Goal: Transaction & Acquisition: Purchase product/service

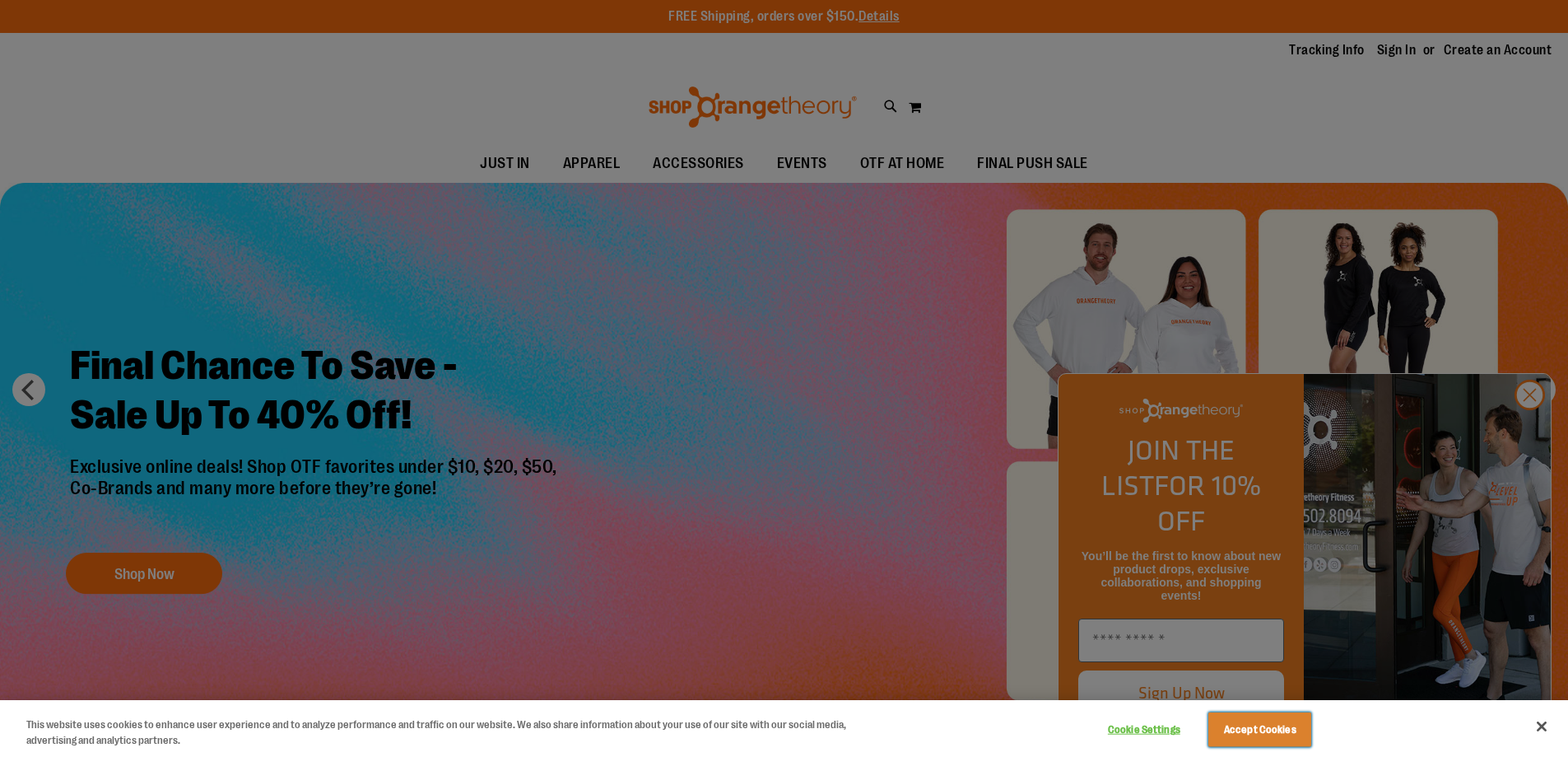
click at [1259, 729] on button "Accept Cookies" at bounding box center [1260, 730] width 103 height 35
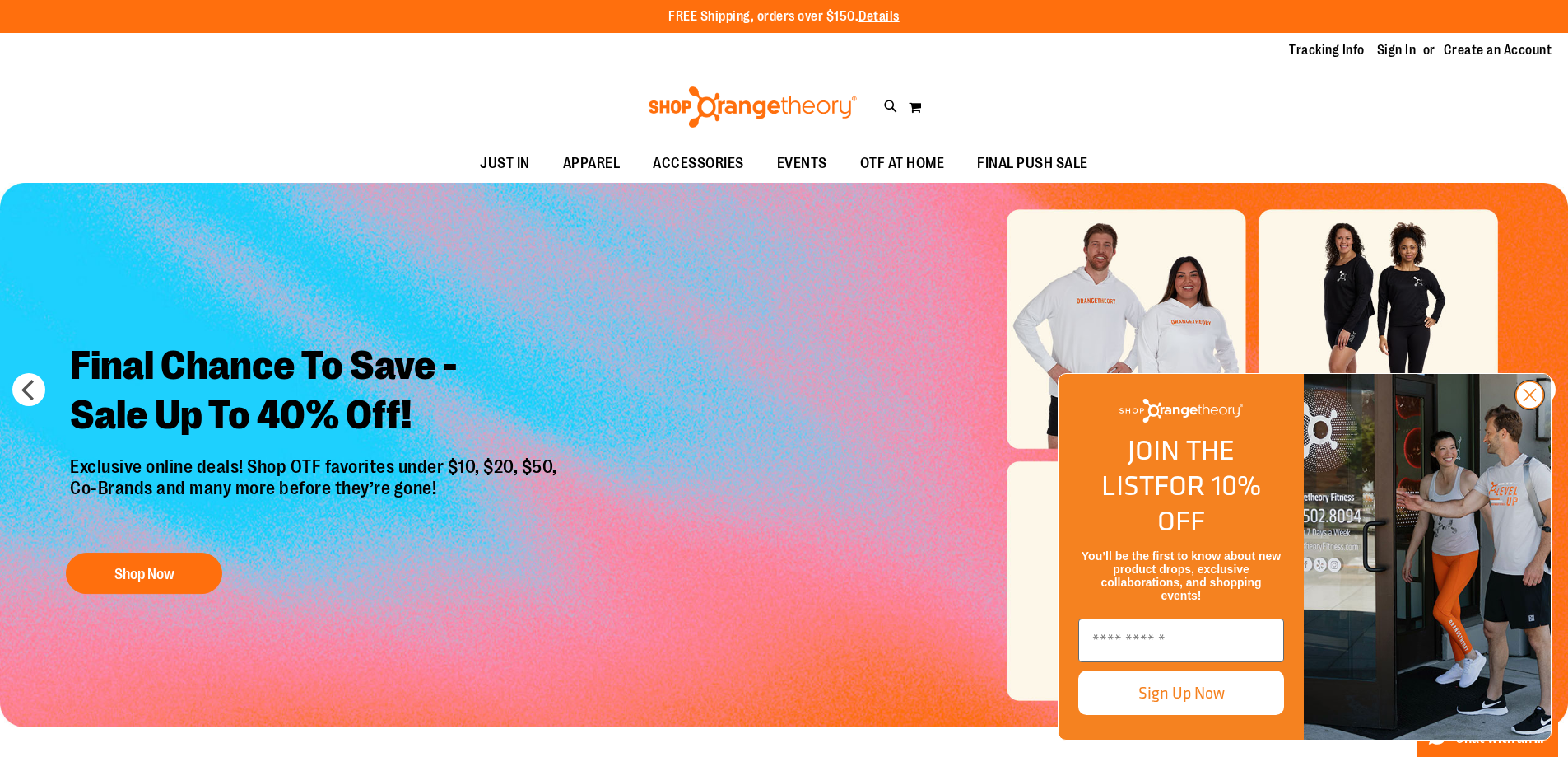
click at [1529, 401] on icon "Close dialog" at bounding box center [1530, 396] width 12 height 12
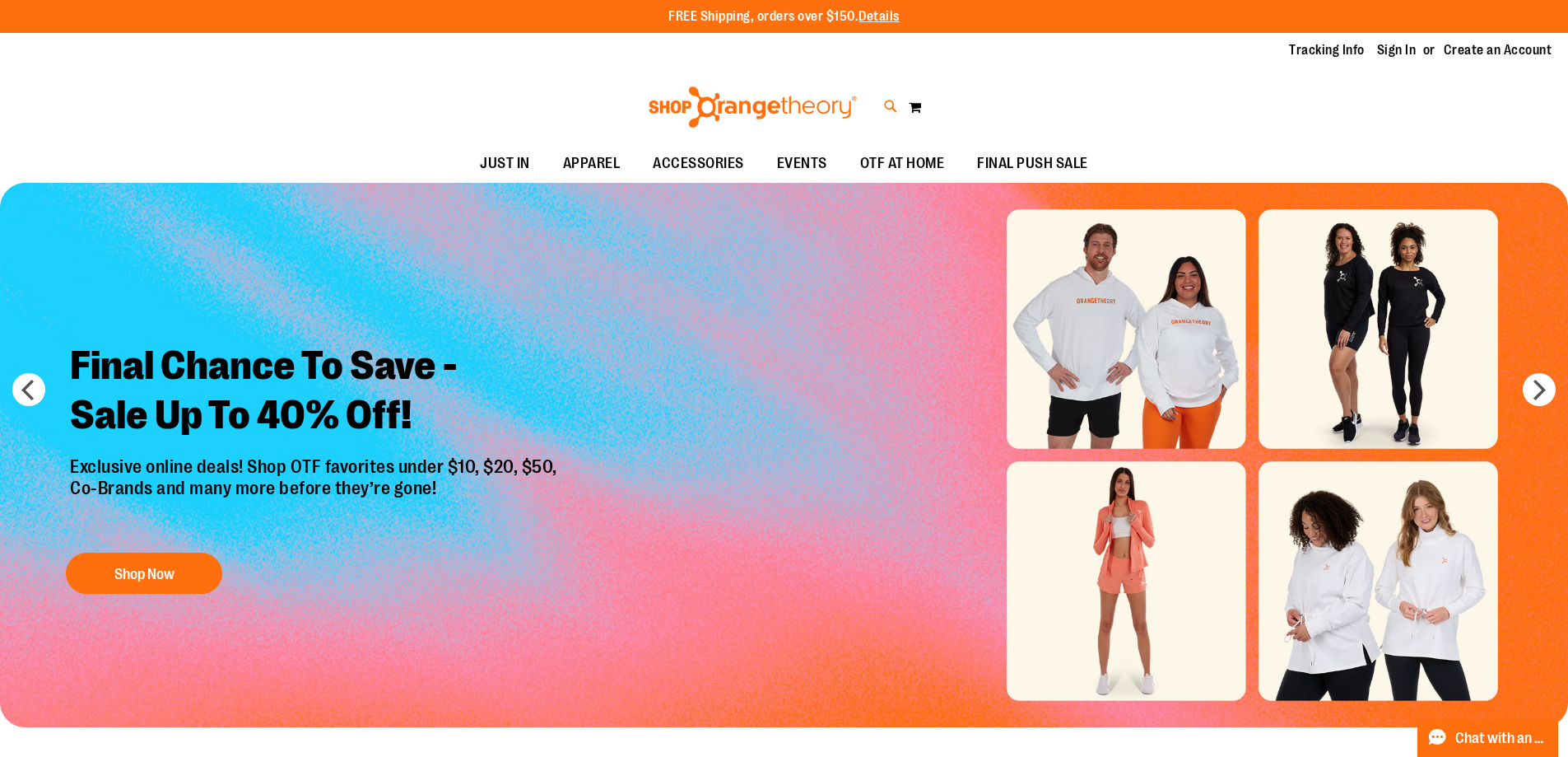
click at [891, 106] on icon at bounding box center [891, 106] width 14 height 18
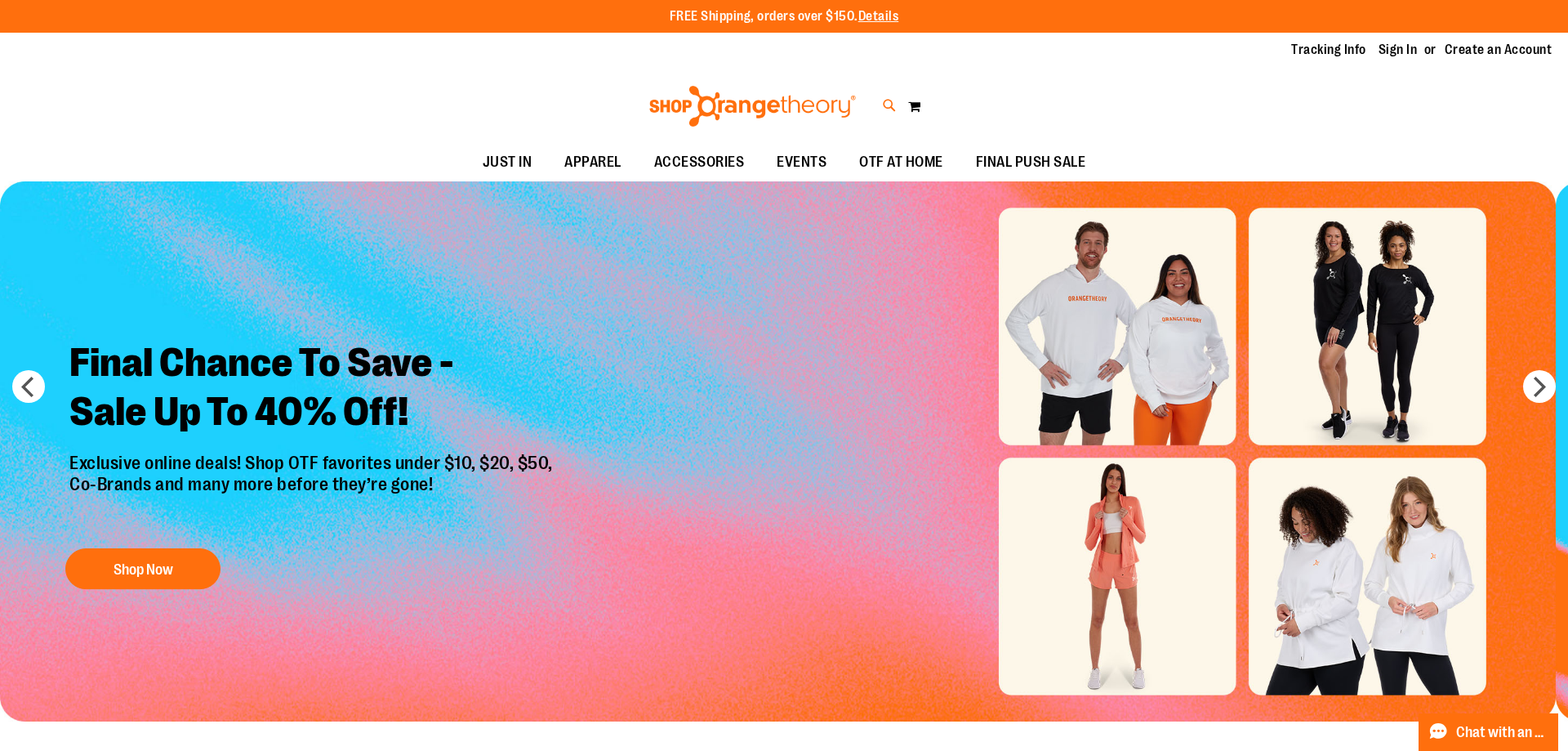
type input "**********"
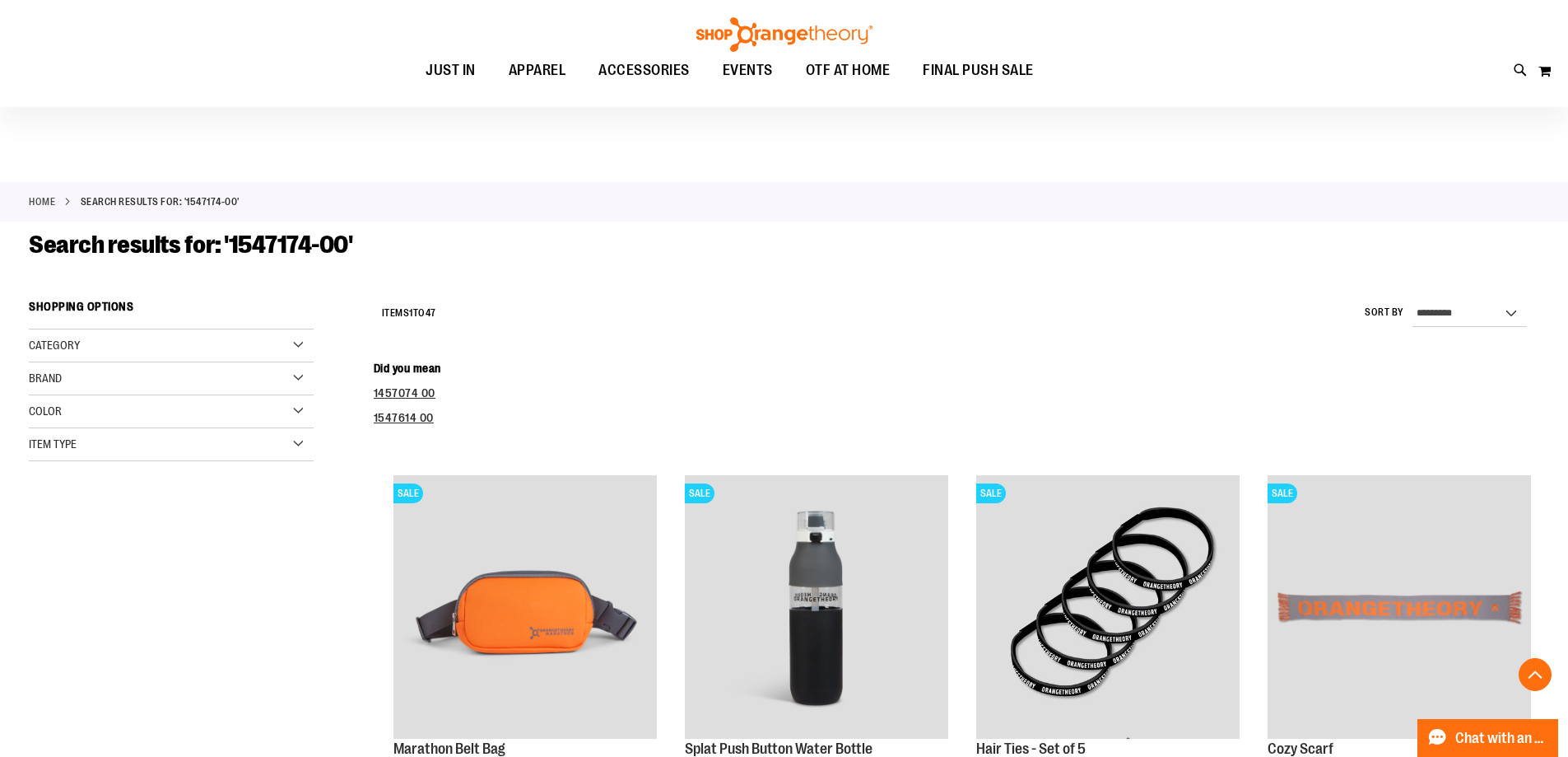
scroll to position [2559, 0]
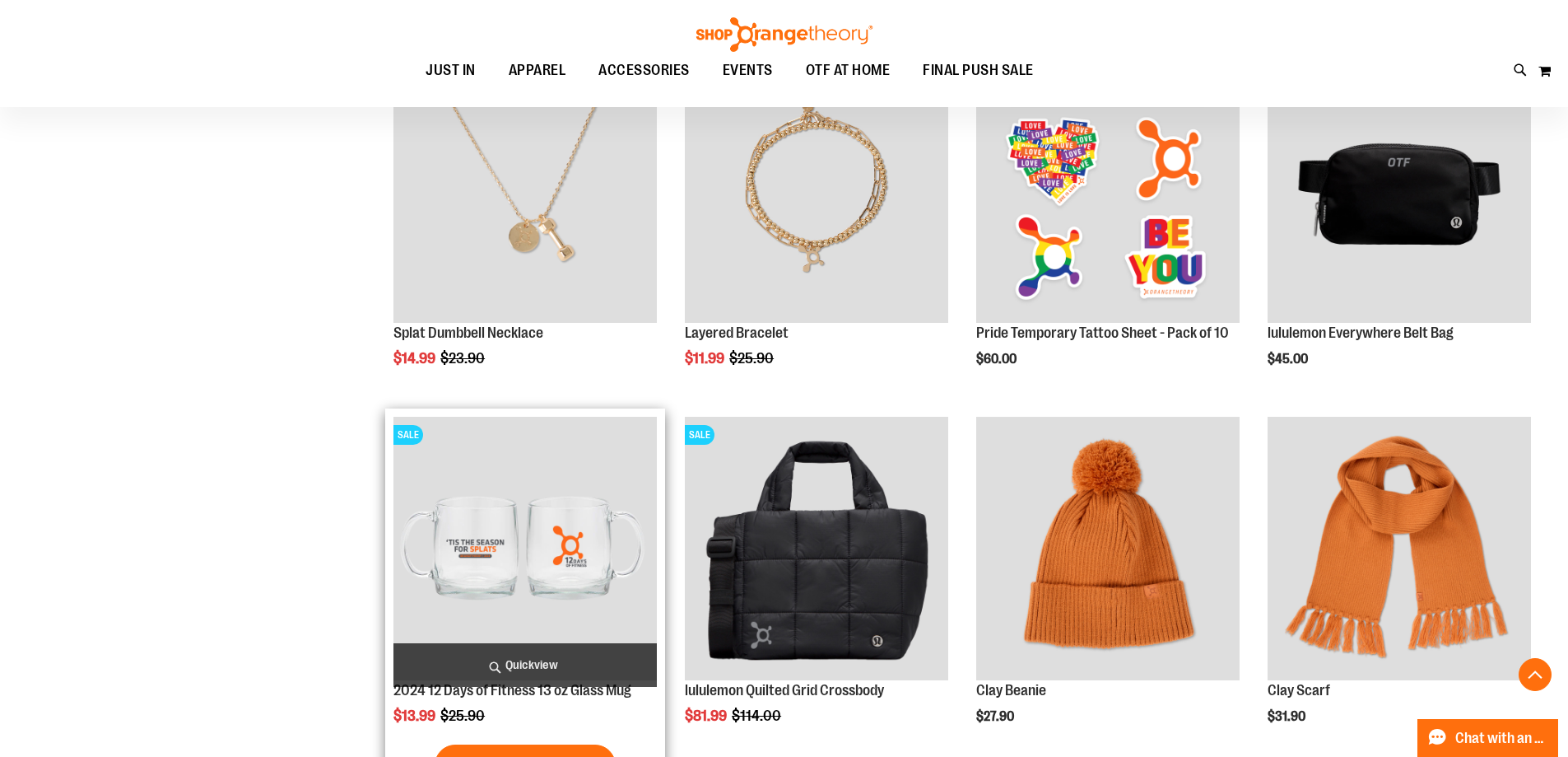
click at [526, 548] on img "product" at bounding box center [525, 548] width 263 height 263
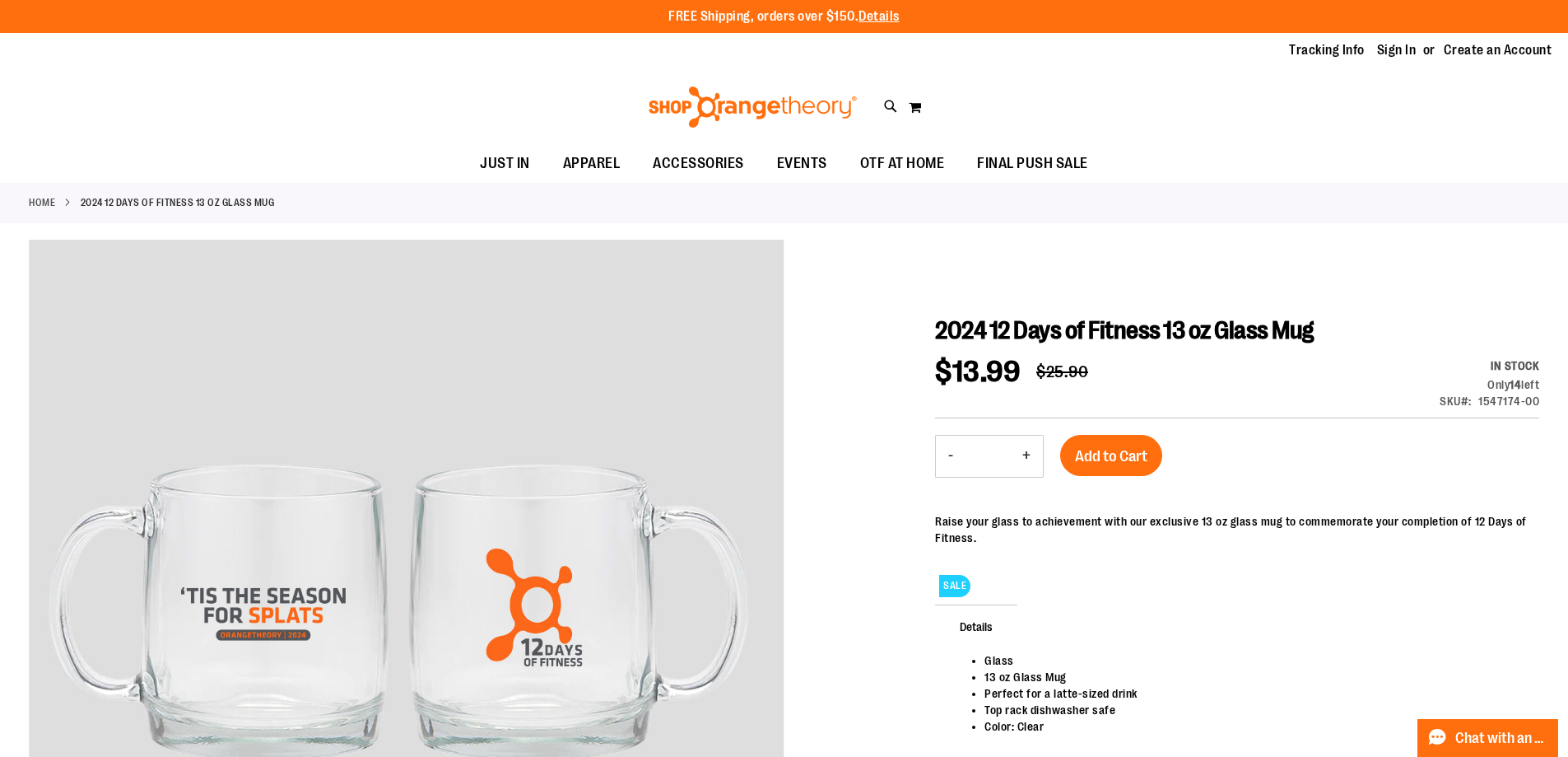
click at [1027, 456] on button "+" at bounding box center [1027, 456] width 33 height 41
click at [951, 456] on button "-" at bounding box center [950, 456] width 30 height 41
type input "*"
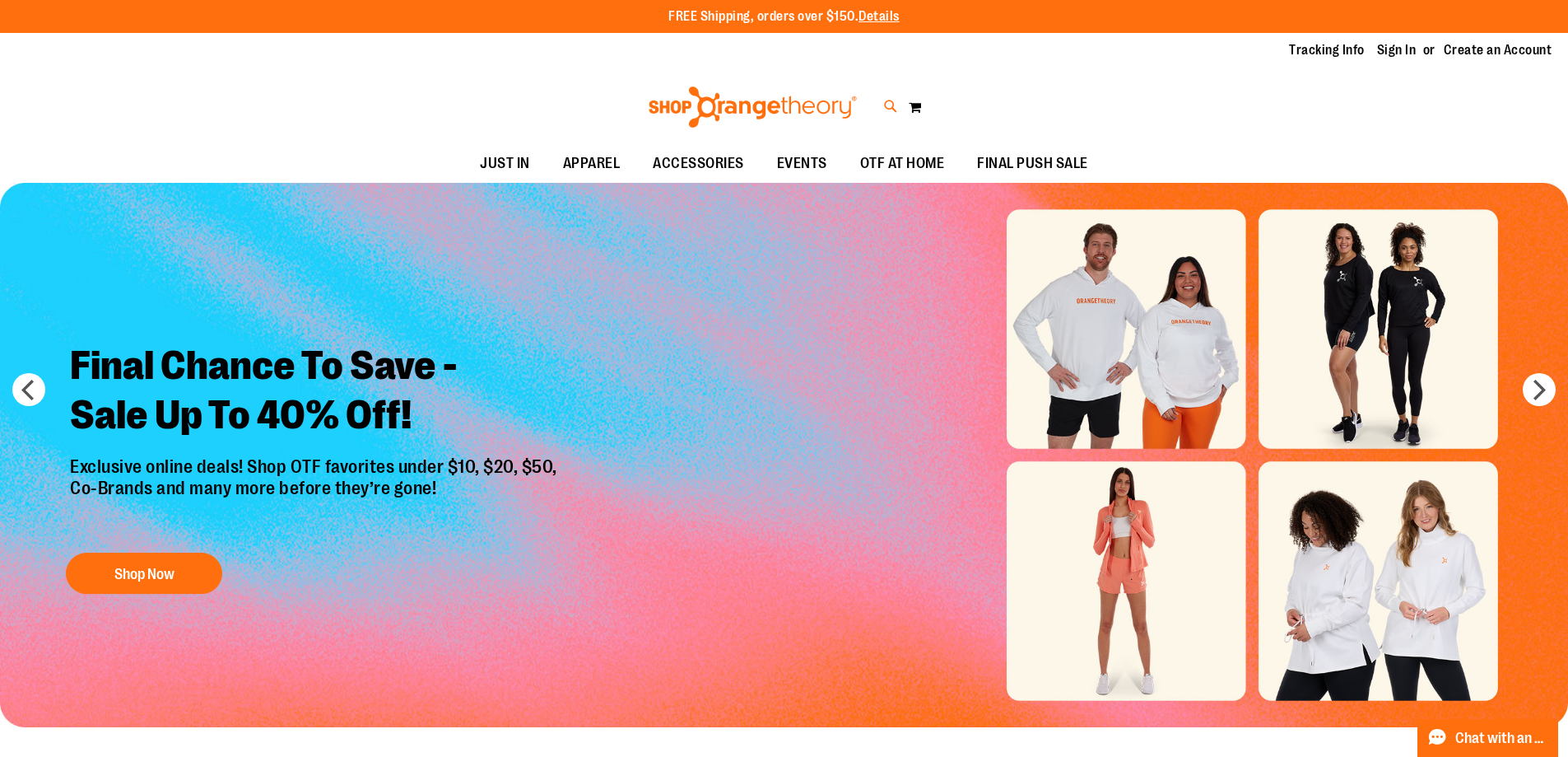
click at [891, 106] on icon at bounding box center [891, 106] width 14 height 18
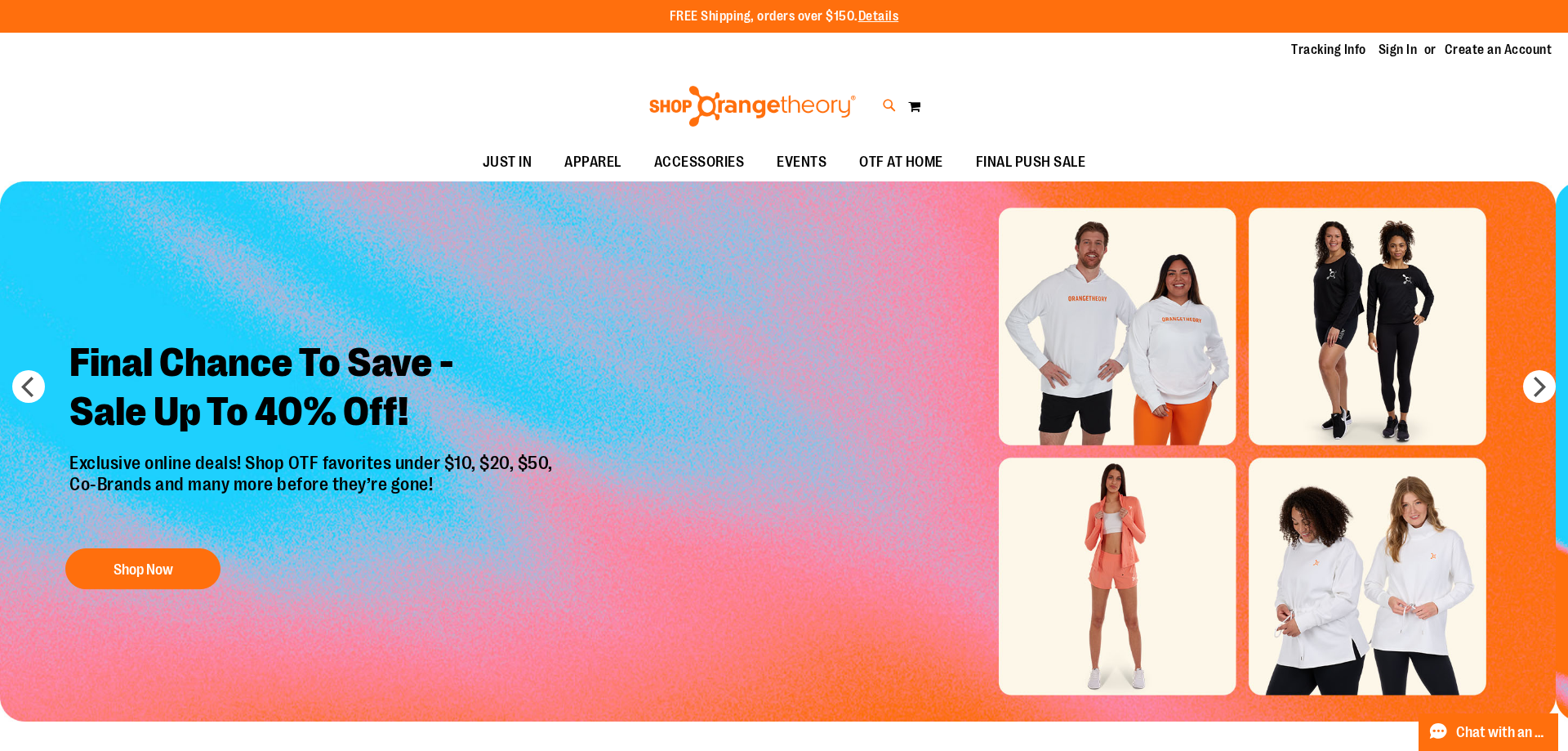
type input "*******"
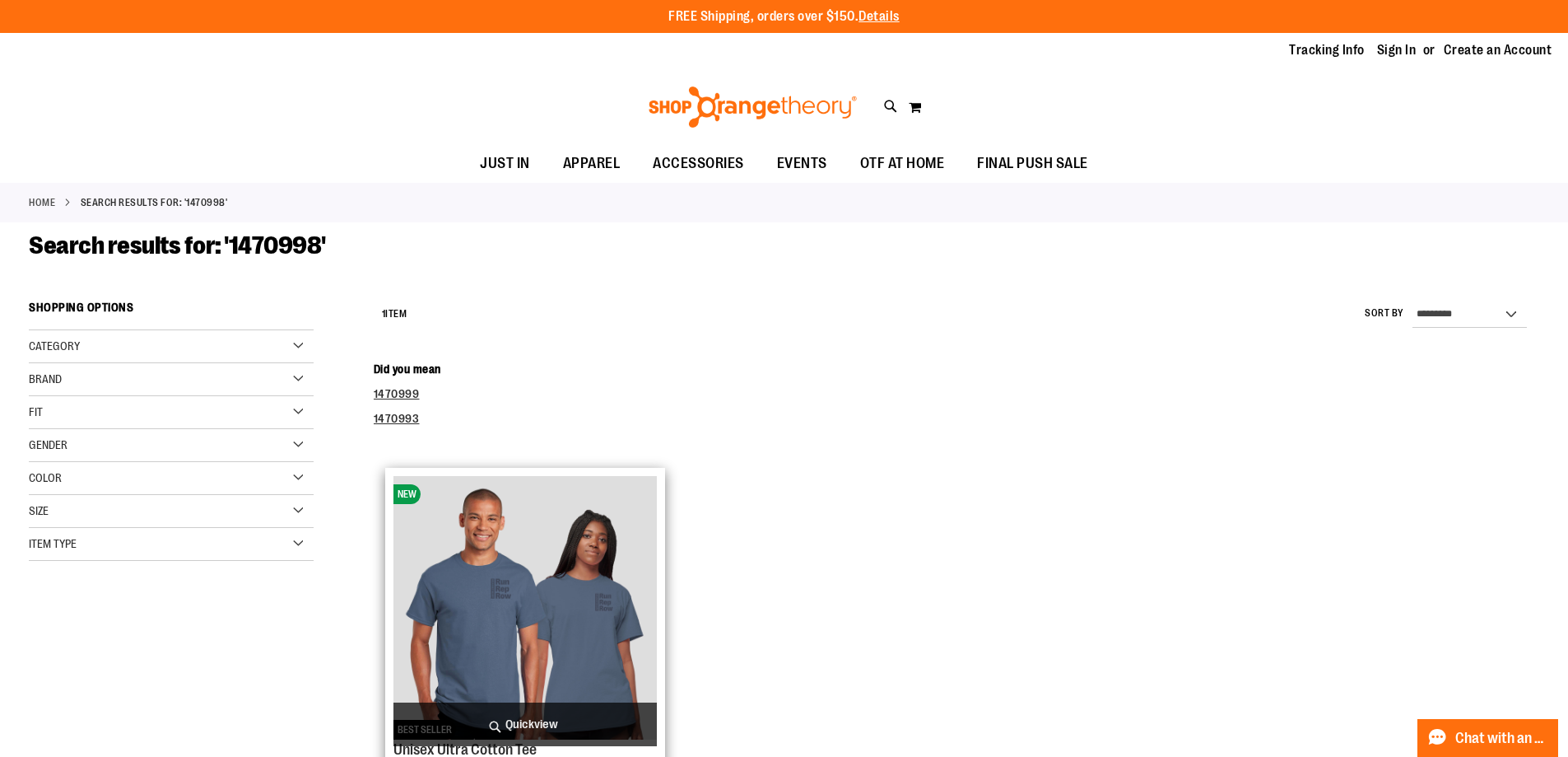
click at [526, 607] on img "product" at bounding box center [525, 607] width 263 height 263
